Goal: Book appointment/travel/reservation

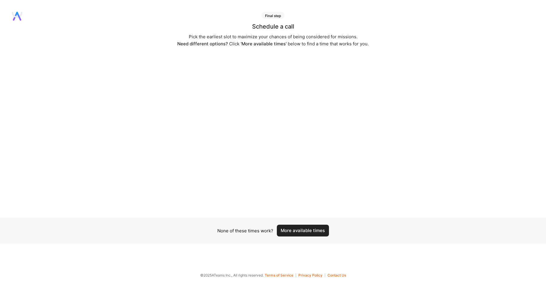
click at [314, 234] on button "More available times" at bounding box center [303, 231] width 52 height 12
click at [321, 232] on button "More available times" at bounding box center [303, 231] width 52 height 12
click at [315, 229] on button "More available times" at bounding box center [303, 231] width 52 height 12
click at [320, 233] on button "More available times" at bounding box center [303, 231] width 52 height 12
click at [319, 232] on button "More available times" at bounding box center [303, 231] width 52 height 12
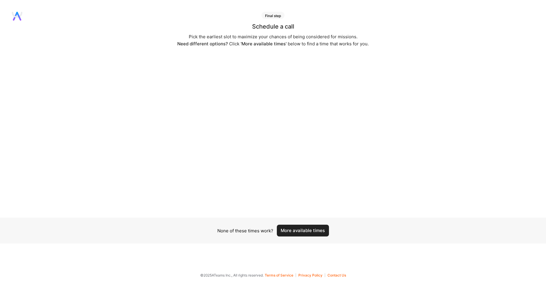
click at [316, 232] on button "More available times" at bounding box center [303, 231] width 52 height 12
click at [316, 231] on button "More available times" at bounding box center [303, 231] width 52 height 12
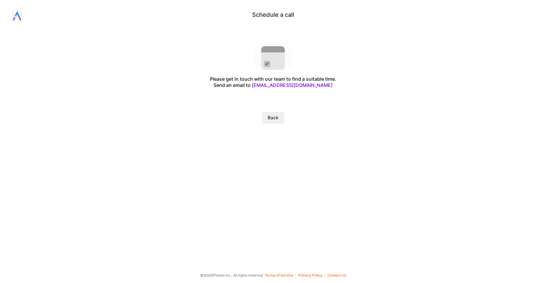
click at [278, 117] on button "Back" at bounding box center [273, 118] width 22 height 12
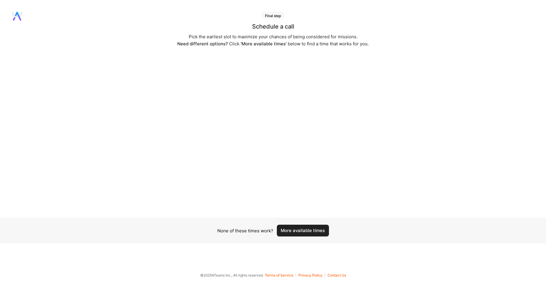
click at [315, 234] on button "More available times" at bounding box center [303, 231] width 52 height 12
click at [315, 231] on button "More available times" at bounding box center [303, 231] width 52 height 12
